Goal: Transaction & Acquisition: Purchase product/service

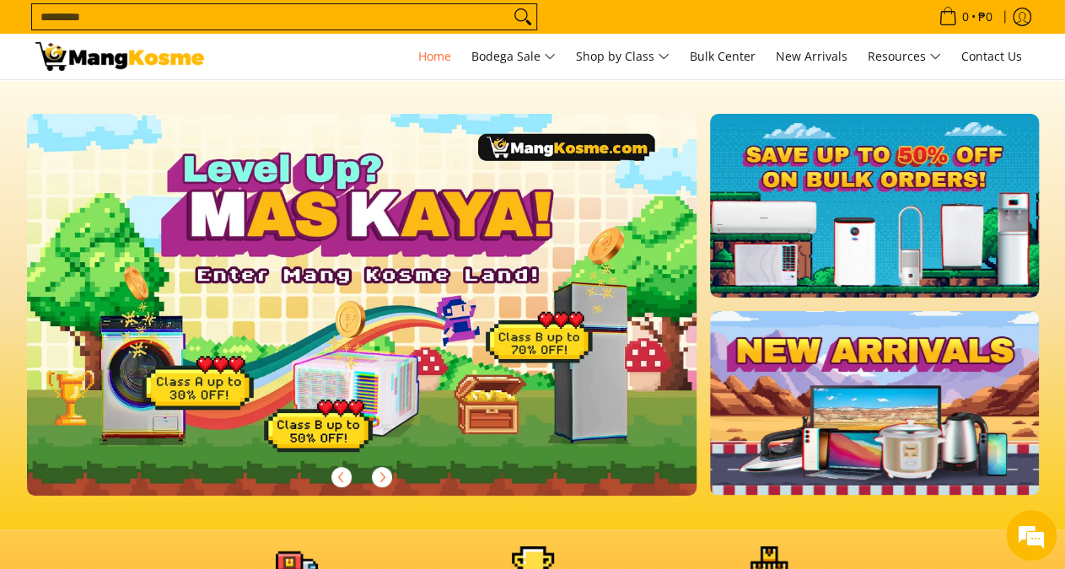
click at [923, 222] on link at bounding box center [874, 206] width 328 height 184
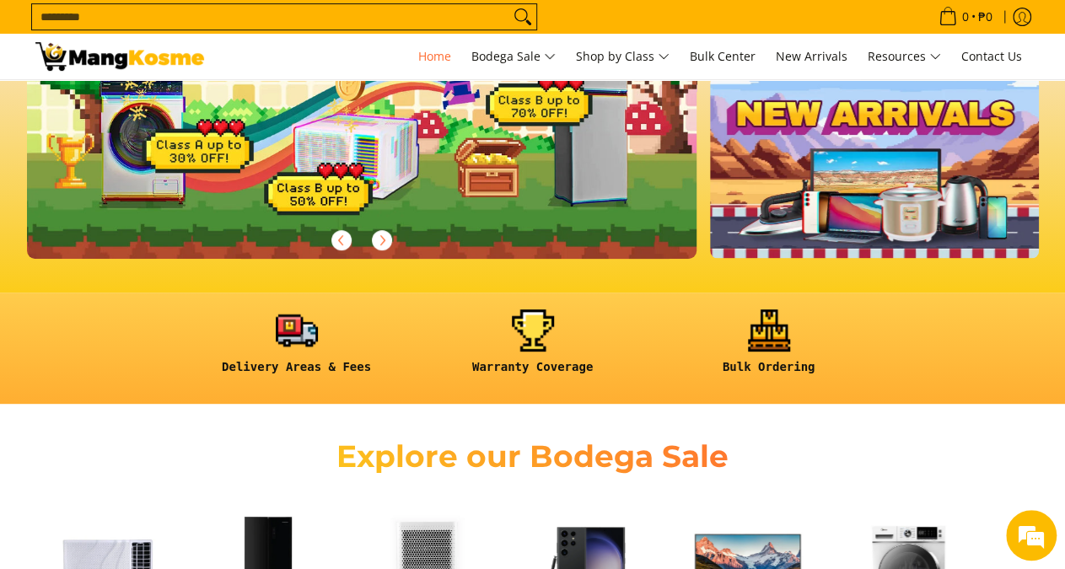
scroll to position [541, 0]
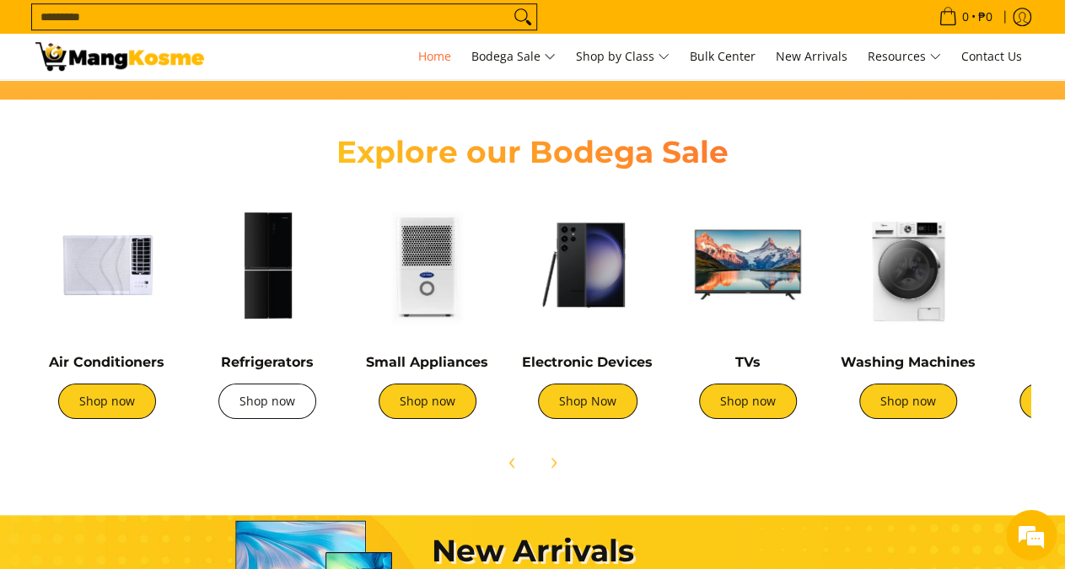
click at [271, 397] on link "Shop now" at bounding box center [267, 401] width 98 height 35
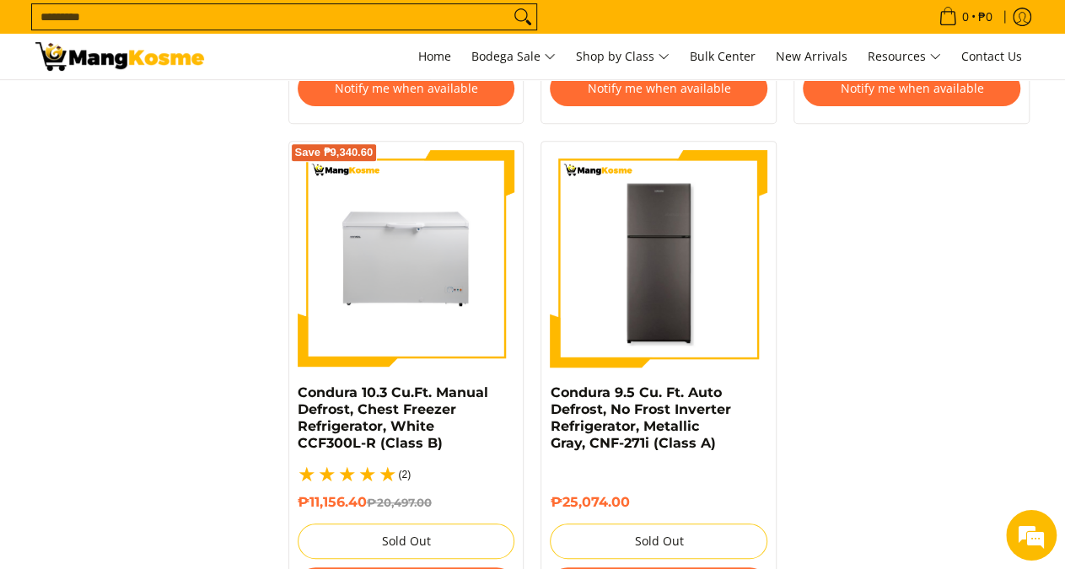
scroll to position [1465, 0]
